Goal: Check status: Check status

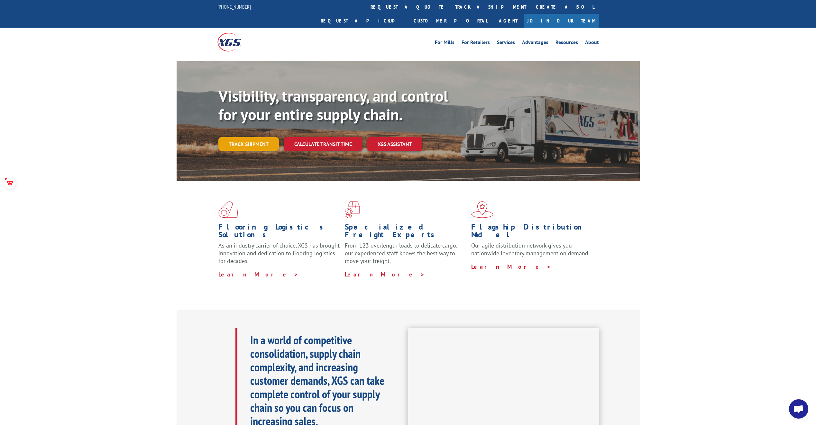
click at [259, 137] on link "Track shipment" at bounding box center [248, 144] width 60 height 14
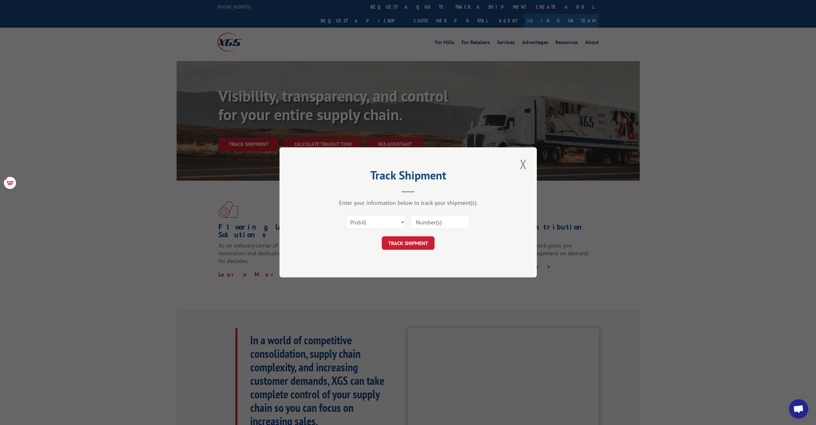
click at [445, 224] on input at bounding box center [439, 223] width 59 height 14
type input "17386520"
click at [417, 243] on button "TRACK SHIPMENT" at bounding box center [408, 244] width 53 height 14
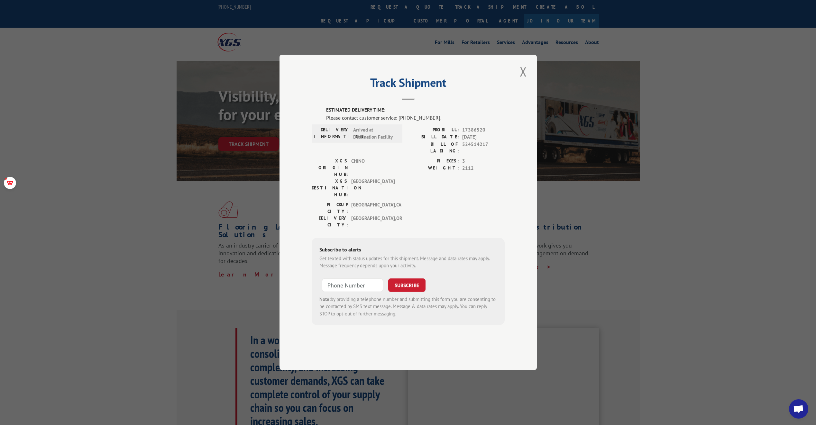
click at [413, 201] on div "PICKUP CITY: [GEOGRAPHIC_DATA] , [GEOGRAPHIC_DATA] DELIVERY CITY: [GEOGRAPHIC_D…" at bounding box center [408, 216] width 193 height 30
click at [478, 206] on div "PICKUP CITY: [GEOGRAPHIC_DATA] , [GEOGRAPHIC_DATA] DELIVERY CITY: [GEOGRAPHIC_D…" at bounding box center [408, 216] width 193 height 30
click at [486, 217] on div "ESTIMATED DELIVERY TIME: Please contact customer service: [PHONE_NUMBER]. DELIV…" at bounding box center [408, 216] width 193 height 219
click at [522, 80] on button "Close modal" at bounding box center [523, 72] width 11 height 18
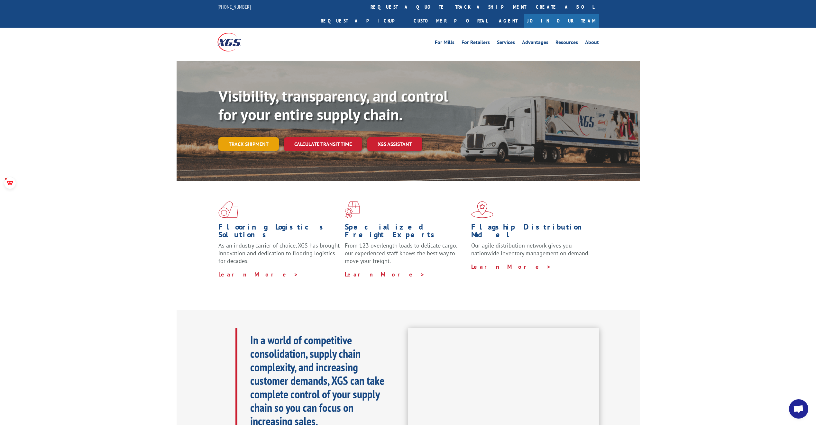
click at [258, 137] on link "Track shipment" at bounding box center [248, 144] width 60 height 14
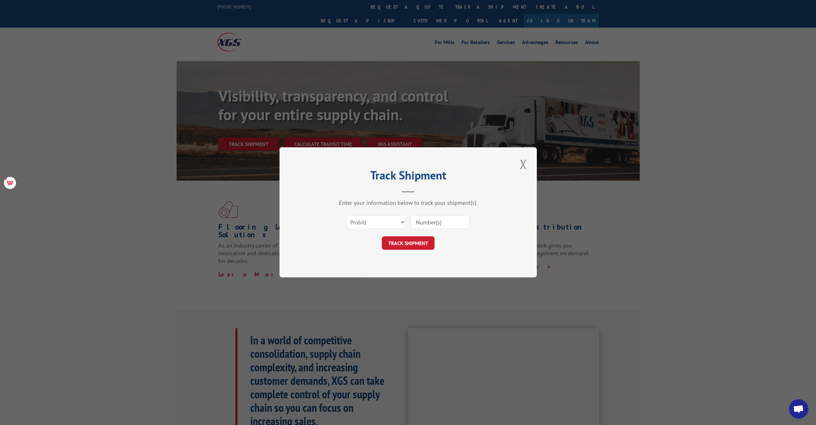
click at [448, 225] on input at bounding box center [439, 223] width 59 height 14
type input "17386520"
click at [420, 244] on button "TRACK SHIPMENT" at bounding box center [408, 244] width 53 height 14
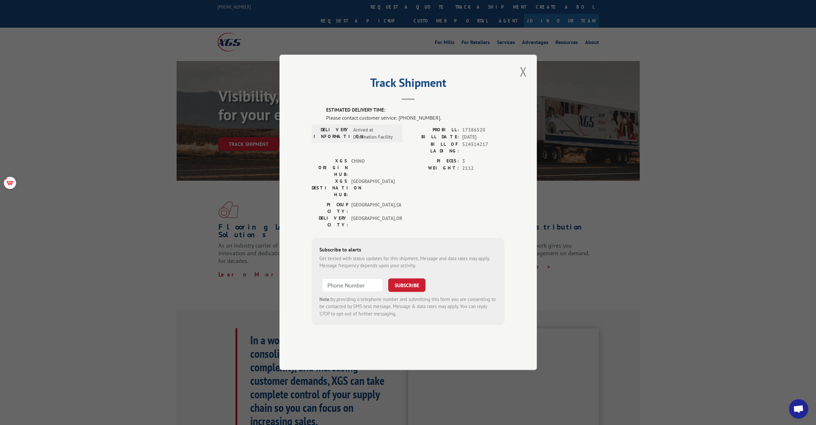
click at [408, 165] on label "PIECES:" at bounding box center [433, 161] width 51 height 7
click at [417, 186] on div "PIECES: 3 WEIGHT: 2112" at bounding box center [456, 180] width 96 height 44
click at [427, 204] on div "PICKUP CITY: [GEOGRAPHIC_DATA] , [GEOGRAPHIC_DATA] DELIVERY CITY: [GEOGRAPHIC_D…" at bounding box center [408, 216] width 193 height 30
click at [352, 141] on div "DELIVERY INFORMATION: Arrived at Destination Facility" at bounding box center [356, 133] width 87 height 14
drag, startPoint x: 353, startPoint y: 148, endPoint x: 376, endPoint y: 148, distance: 22.5
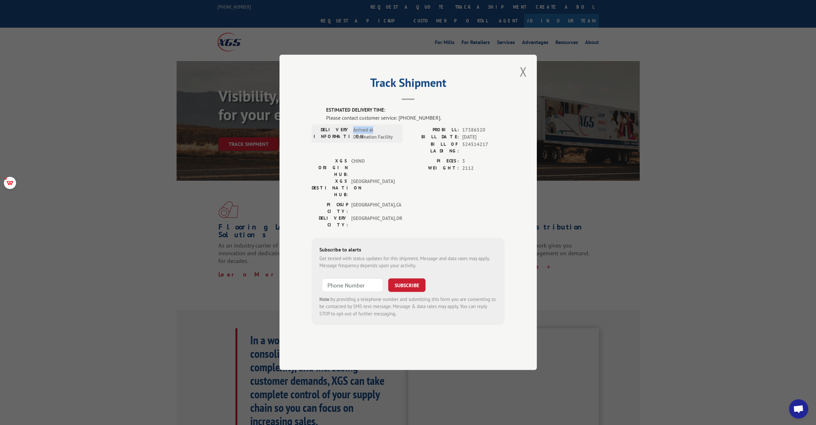
click at [376, 141] on span "Arrived at Destination Facility" at bounding box center [374, 133] width 43 height 14
copy span "Arrived at"
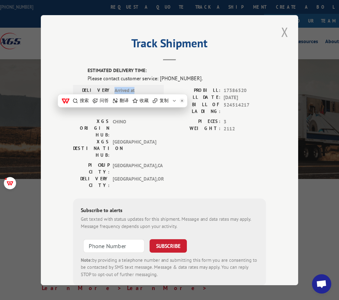
click at [282, 29] on button "Close modal" at bounding box center [284, 32] width 11 height 18
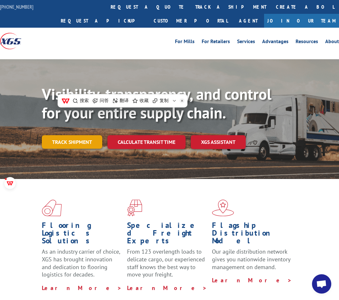
click at [78, 146] on link "Track shipment" at bounding box center [72, 142] width 60 height 14
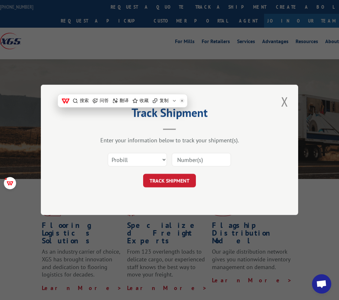
click at [201, 161] on input at bounding box center [201, 160] width 59 height 14
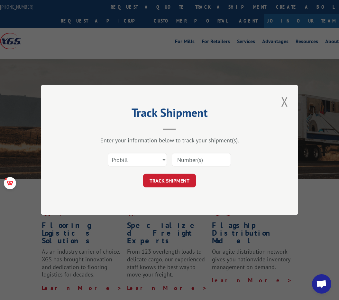
paste input "17108433"
click at [171, 182] on button "TRACK SHIPMENT" at bounding box center [169, 181] width 53 height 14
type input "17108433"
click at [165, 182] on button "TRACK SHIPMENT" at bounding box center [169, 181] width 53 height 14
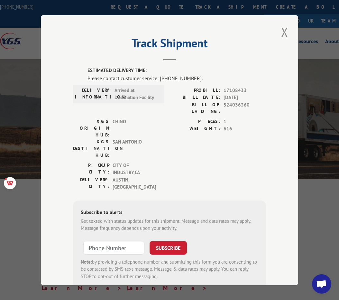
drag, startPoint x: 283, startPoint y: 30, endPoint x: 280, endPoint y: 34, distance: 5.2
click at [283, 30] on button "Close modal" at bounding box center [284, 32] width 11 height 18
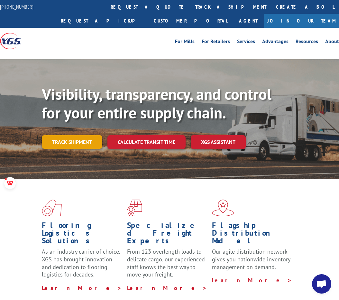
click at [66, 139] on link "Track shipment" at bounding box center [72, 142] width 60 height 14
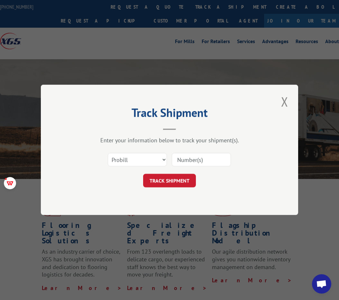
click at [209, 161] on input at bounding box center [201, 160] width 59 height 14
paste input "17386520"
type input "17386520"
click at [169, 184] on button "TRACK SHIPMENT" at bounding box center [169, 181] width 53 height 14
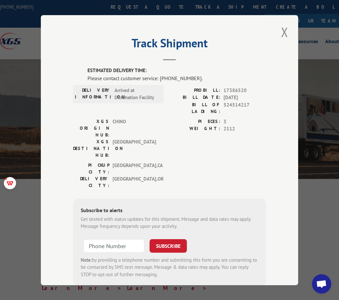
type input "+1 (___) ___-____"
click at [119, 239] on input "+1 (___) ___-____" at bounding box center [113, 246] width 61 height 14
click at [283, 32] on button "Close modal" at bounding box center [284, 32] width 11 height 18
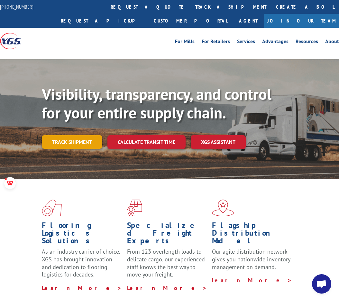
click at [80, 144] on link "Track shipment" at bounding box center [72, 142] width 60 height 14
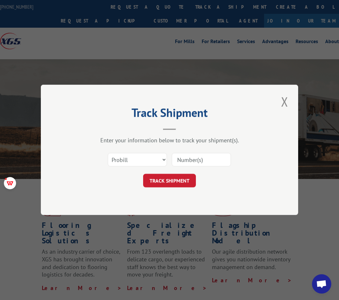
click at [205, 160] on input at bounding box center [201, 160] width 59 height 14
paste input "17409344"
type input "17409344"
click at [170, 178] on button "TRACK SHIPMENT" at bounding box center [169, 181] width 53 height 14
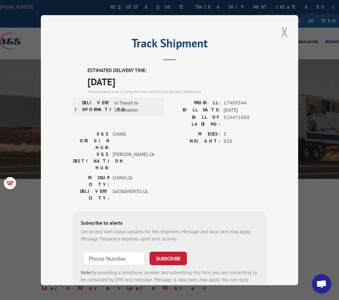
click at [284, 33] on button "Close modal" at bounding box center [284, 32] width 11 height 18
